Goal: Transaction & Acquisition: Purchase product/service

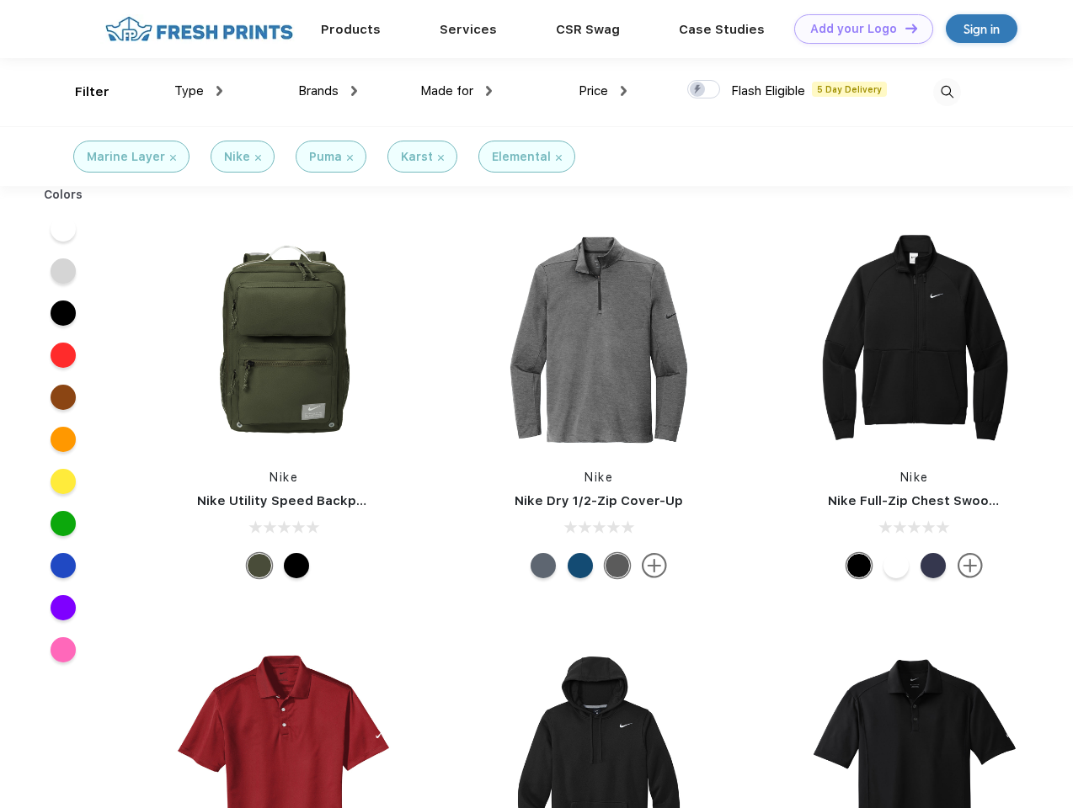
scroll to position [1, 0]
click at [857, 29] on link "Add your Logo Design Tool" at bounding box center [863, 28] width 139 height 29
click at [0, 0] on div "Design Tool" at bounding box center [0, 0] width 0 height 0
click at [903, 28] on link "Add your Logo Design Tool" at bounding box center [863, 28] width 139 height 29
click at [81, 92] on div "Filter" at bounding box center [92, 92] width 35 height 19
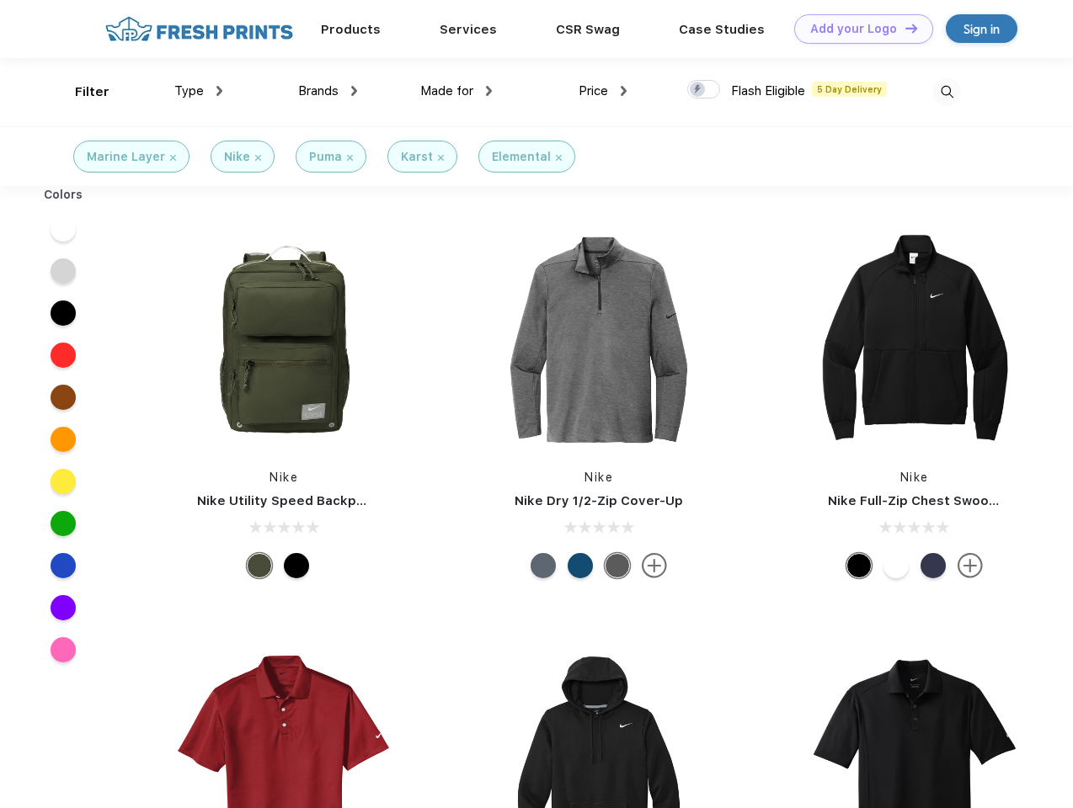
click at [199, 91] on span "Type" at bounding box center [188, 90] width 29 height 15
click at [328, 91] on span "Brands" at bounding box center [318, 90] width 40 height 15
click at [456, 91] on span "Made for" at bounding box center [446, 90] width 53 height 15
click at [603, 91] on span "Price" at bounding box center [592, 90] width 29 height 15
click at [704, 90] on div at bounding box center [703, 89] width 33 height 19
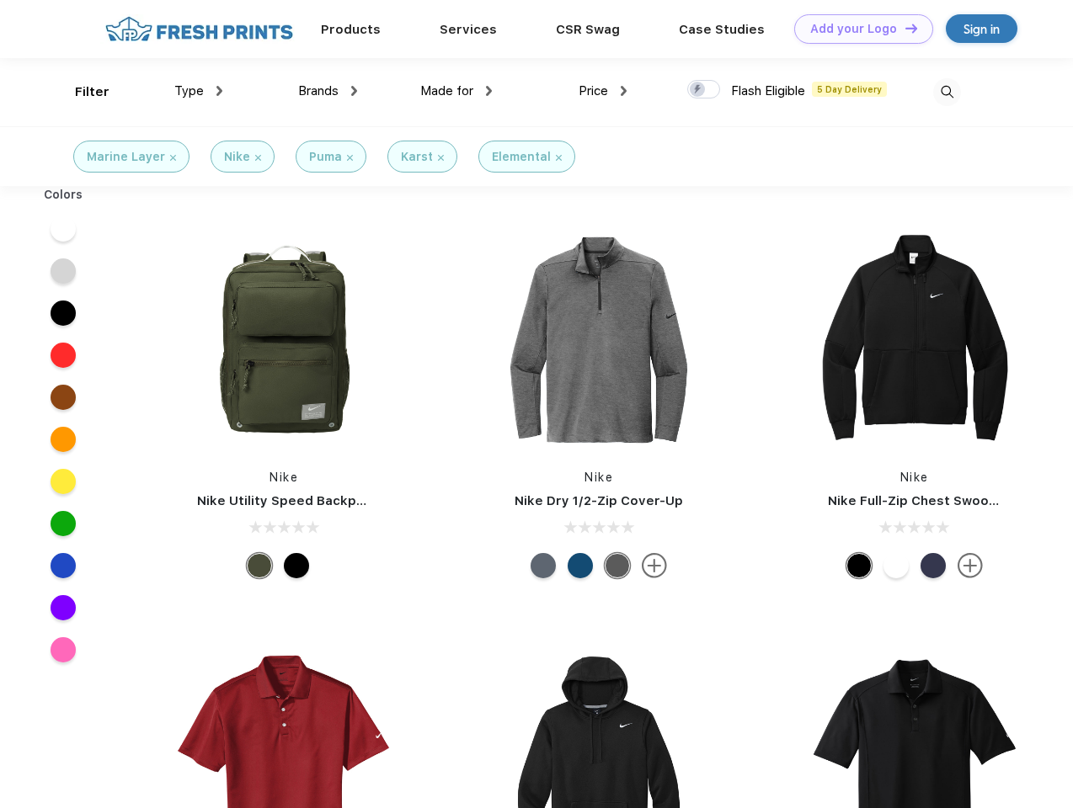
click at [698, 90] on input "checkbox" at bounding box center [692, 84] width 11 height 11
click at [946, 92] on img at bounding box center [947, 92] width 28 height 28
